Goal: Information Seeking & Learning: Find specific fact

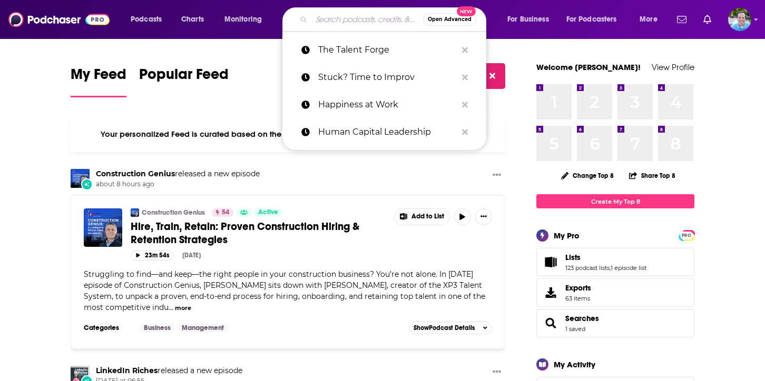
click at [329, 18] on input "Search podcasts, credits, & more..." at bounding box center [367, 19] width 112 height 17
paste input "ICONIC Podcast series"
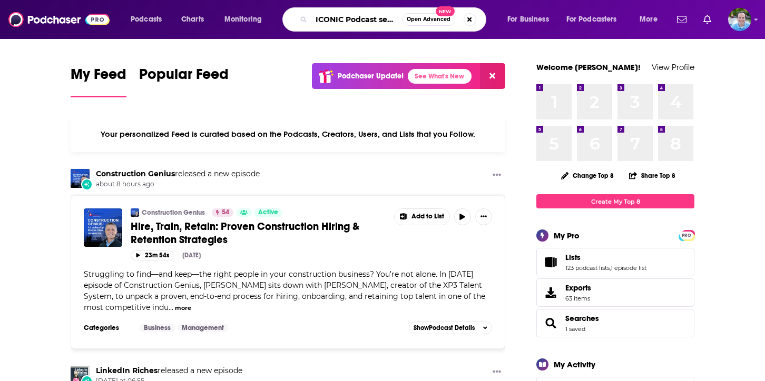
scroll to position [0, 8]
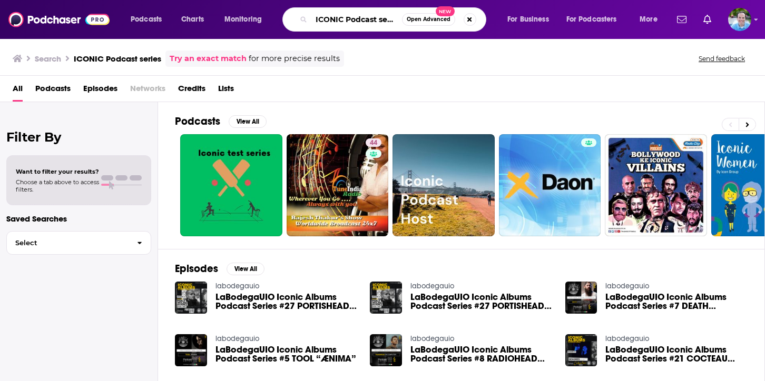
scroll to position [0, 8]
drag, startPoint x: 345, startPoint y: 18, endPoint x: 421, endPoint y: 34, distance: 76.9
click at [421, 34] on div "Podcasts Charts Monitoring ICONIC Podcast series Open Advanced New For Business…" at bounding box center [382, 19] width 765 height 39
type input "ICONIC"
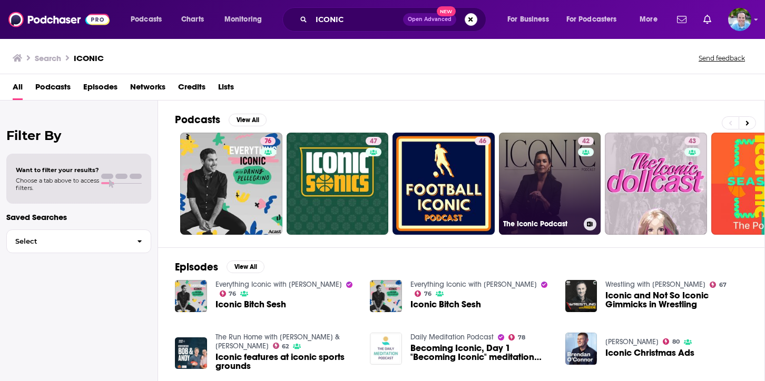
click at [543, 190] on link "42 The Iconic Podcast" at bounding box center [550, 184] width 102 height 102
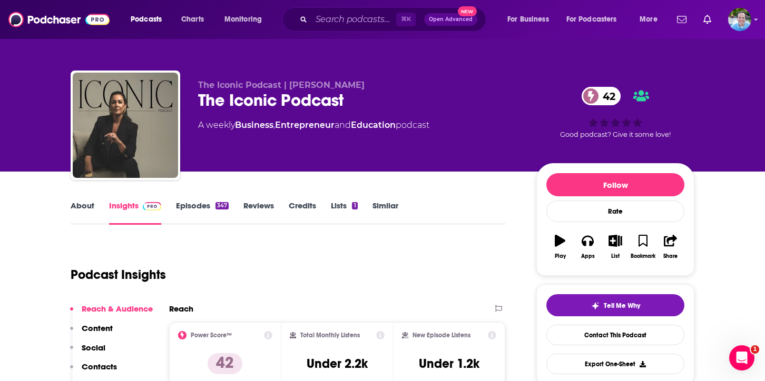
drag, startPoint x: 374, startPoint y: 87, endPoint x: 289, endPoint y: 87, distance: 85.3
click at [289, 87] on p "The Iconic Podcast | [PERSON_NAME]" at bounding box center [358, 85] width 321 height 10
copy span "[PERSON_NAME]"
